Goal: Information Seeking & Learning: Stay updated

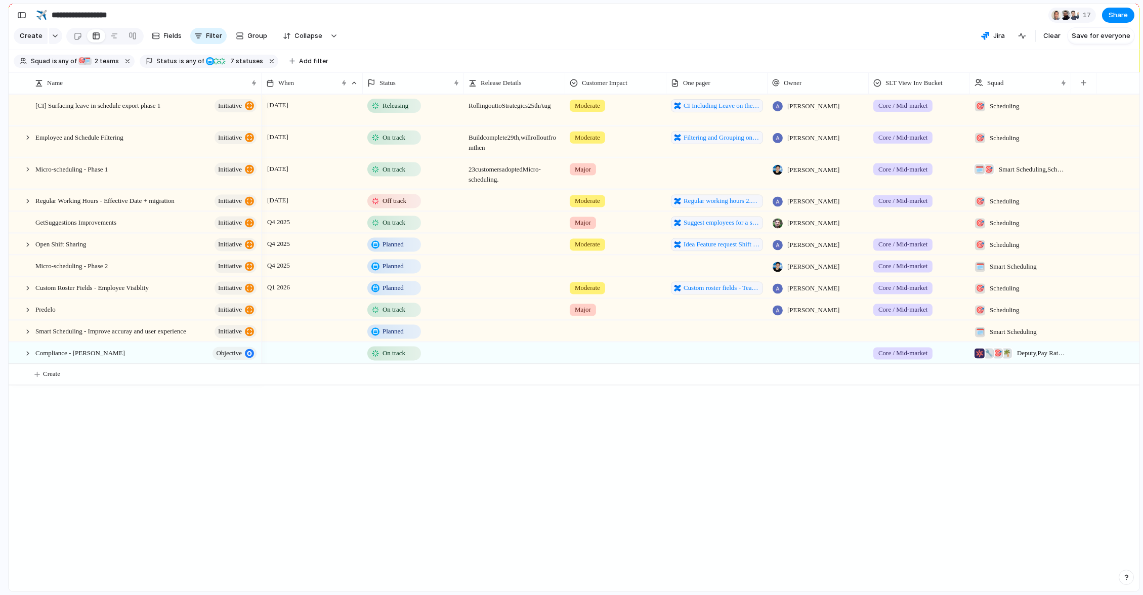
click at [470, 467] on div "[DATE] Releasing Rolling out to Strategics [DATE] Moderate CI Including Leave o…" at bounding box center [701, 342] width 878 height 497
click at [29, 356] on div at bounding box center [27, 353] width 9 height 9
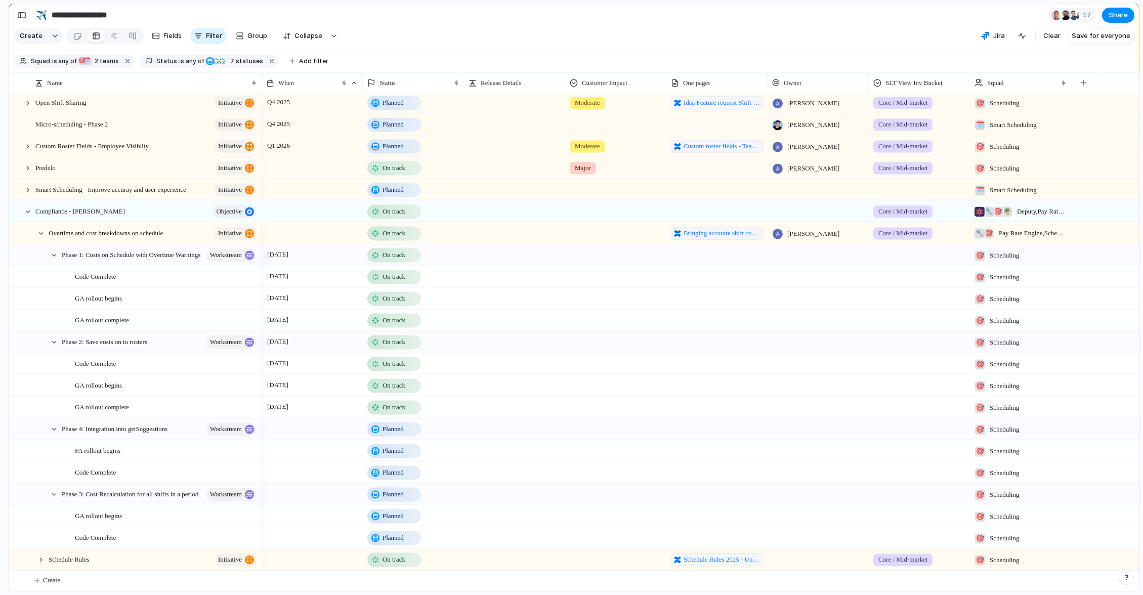
scroll to position [146, 0]
